Goal: Transaction & Acquisition: Purchase product/service

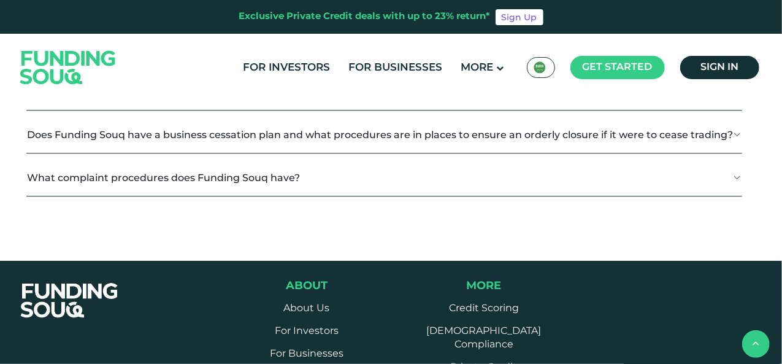
scroll to position [1610, 0]
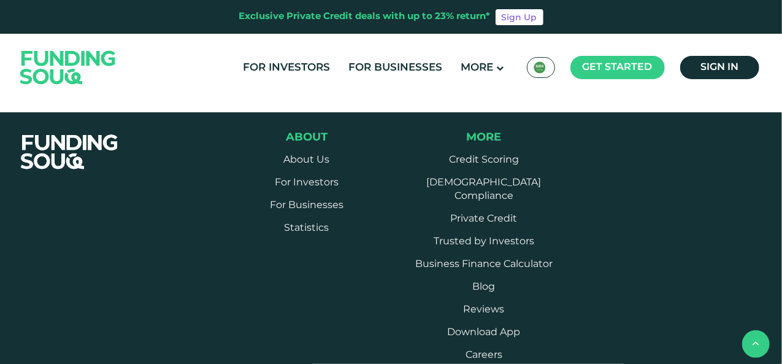
scroll to position [1947, 0]
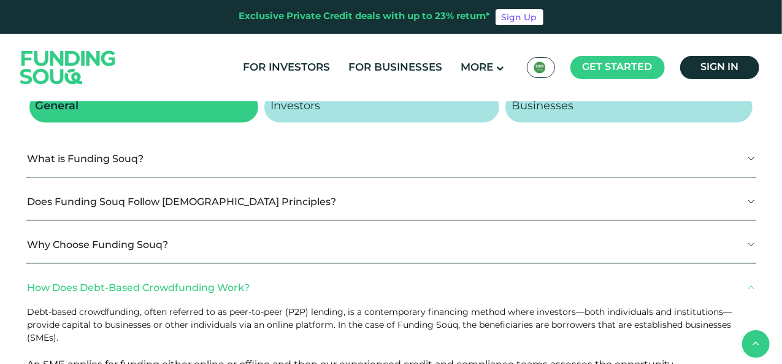
scroll to position [1150, 0]
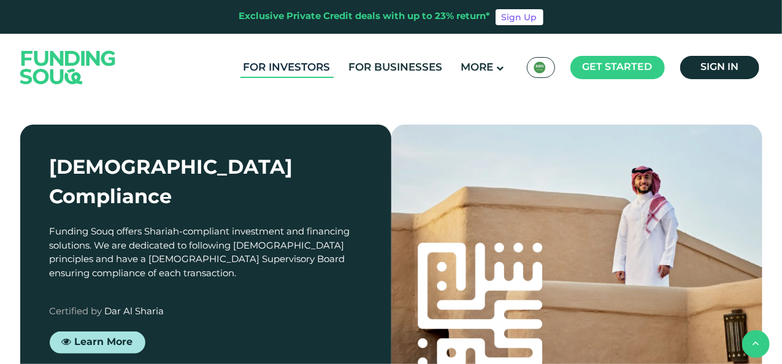
click at [291, 66] on link "For Investors" at bounding box center [286, 68] width 93 height 20
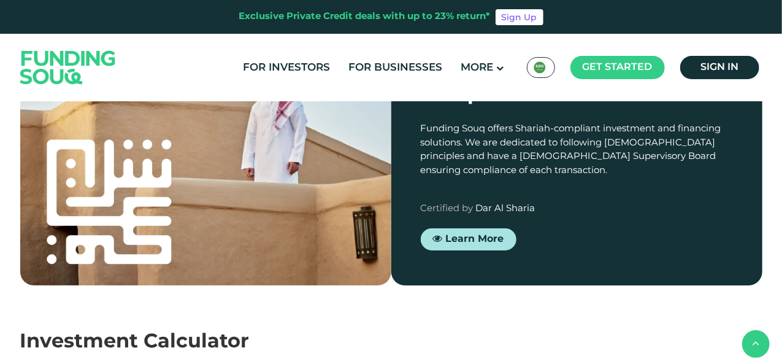
scroll to position [1058, 0]
